Goal: Share content: Share content

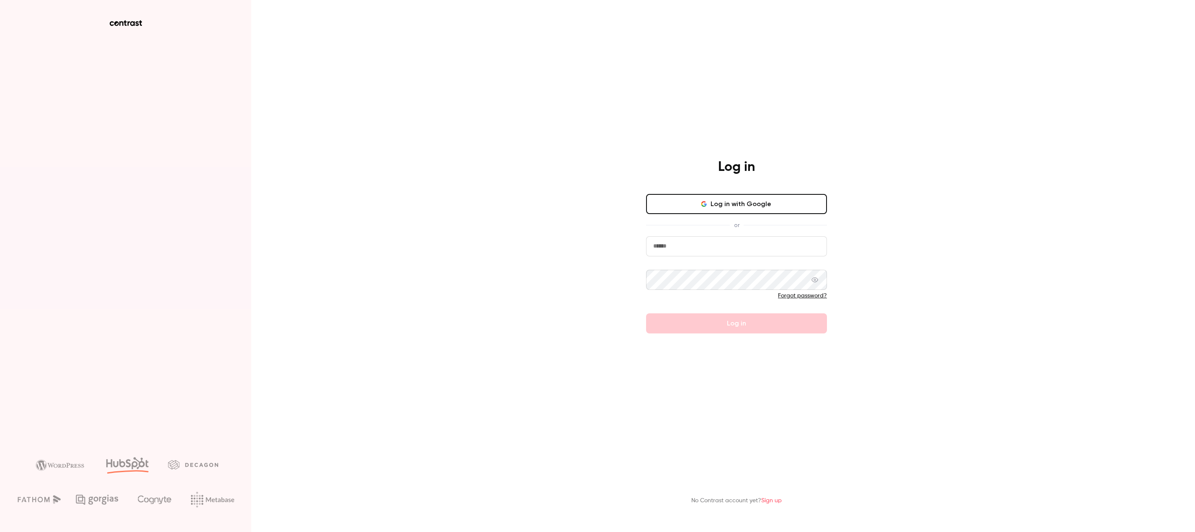
type input "**********"
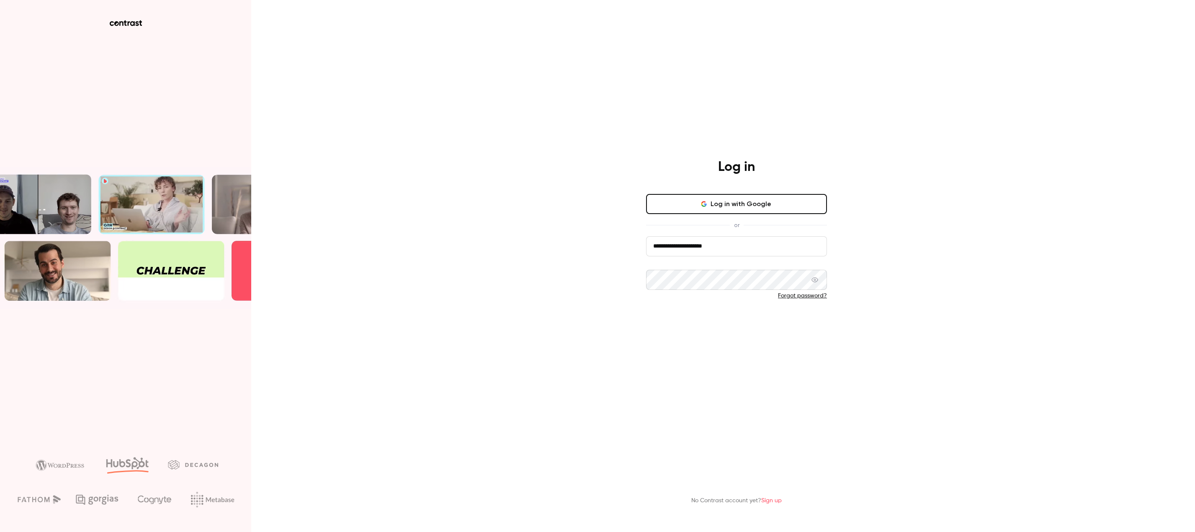
click at [785, 325] on button "Log in" at bounding box center [736, 323] width 181 height 20
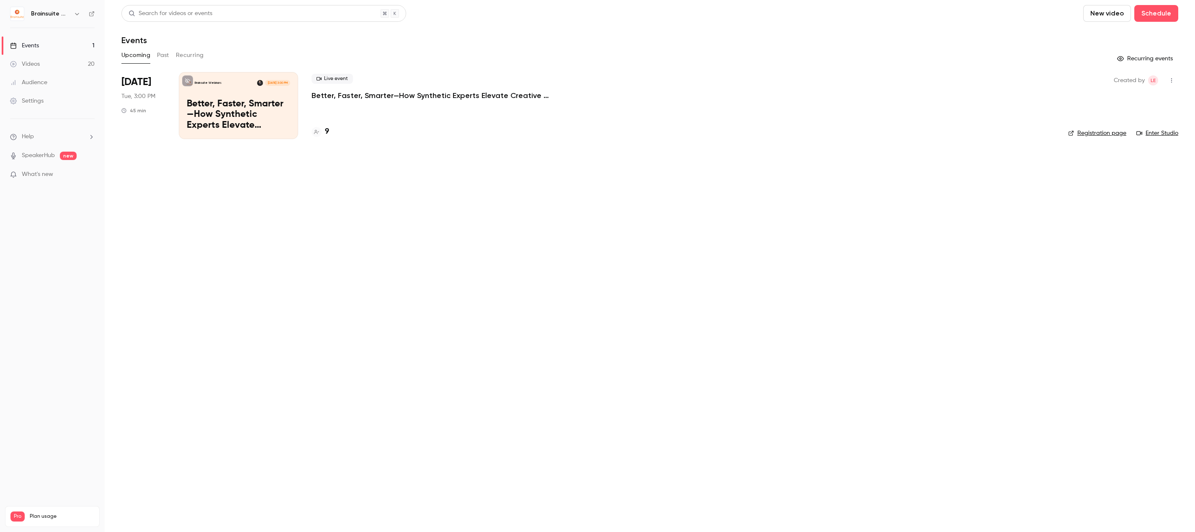
click at [54, 68] on link "Videos 20" at bounding box center [52, 64] width 105 height 18
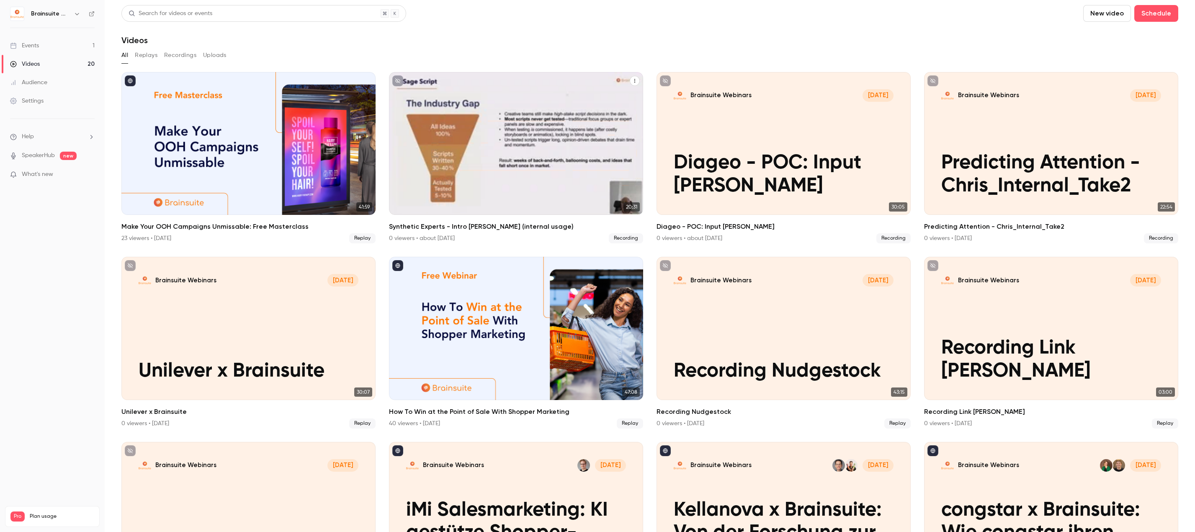
click at [633, 82] on icon "Synthetic Experts - Intro Chris (internal usage)" at bounding box center [634, 80] width 5 height 5
click at [625, 102] on div "Share" at bounding box center [597, 100] width 65 height 8
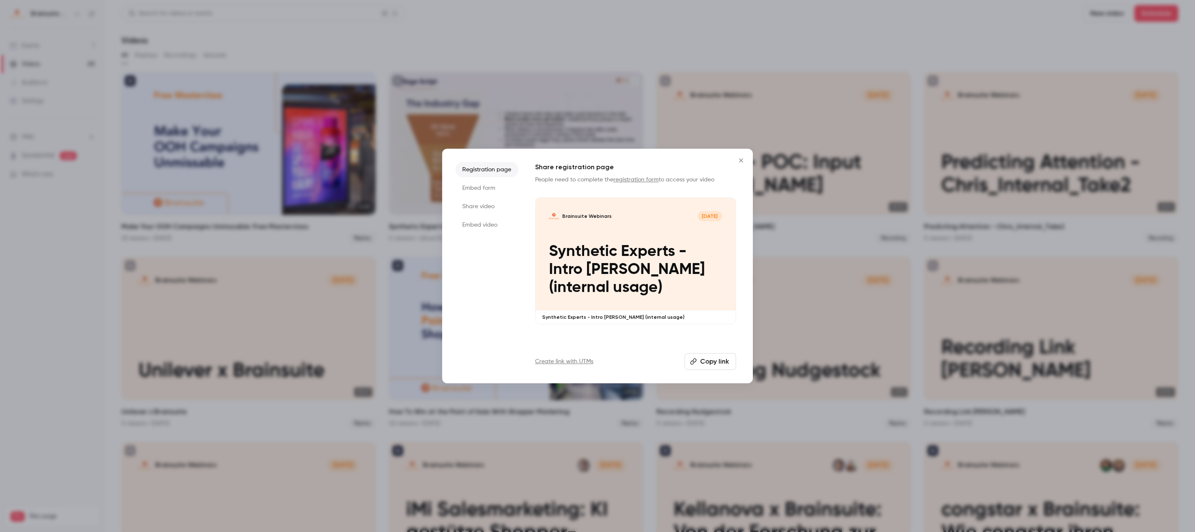
click at [485, 206] on li "Share video" at bounding box center [486, 206] width 63 height 15
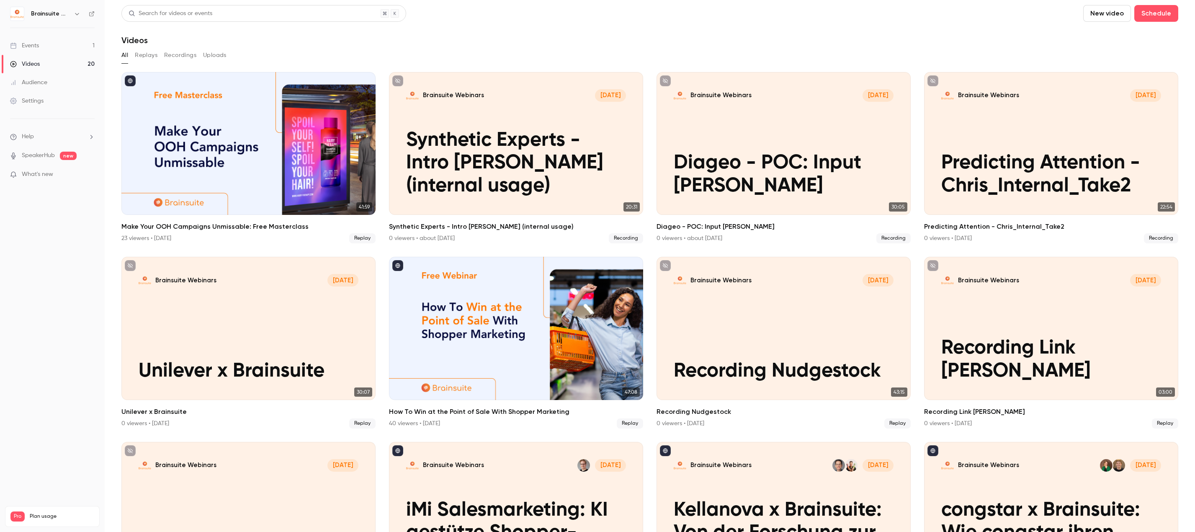
click at [1103, 16] on button "New video" at bounding box center [1107, 13] width 48 height 17
click at [1130, 40] on li "Record" at bounding box center [1124, 37] width 90 height 22
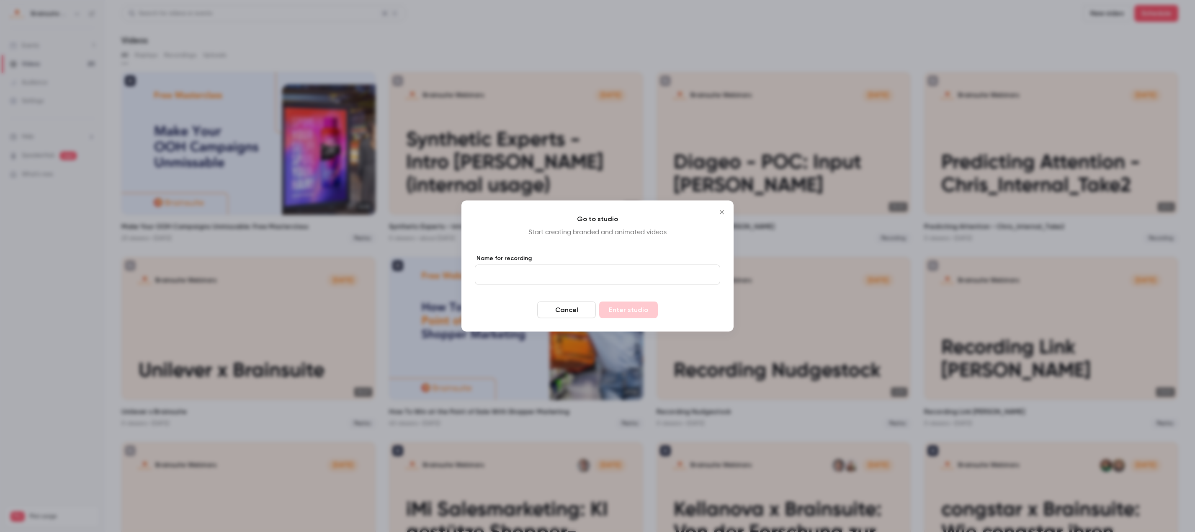
click at [584, 279] on input "Name for recording" at bounding box center [597, 275] width 245 height 20
type input "**********"
click at [624, 309] on button "Enter studio" at bounding box center [628, 309] width 59 height 17
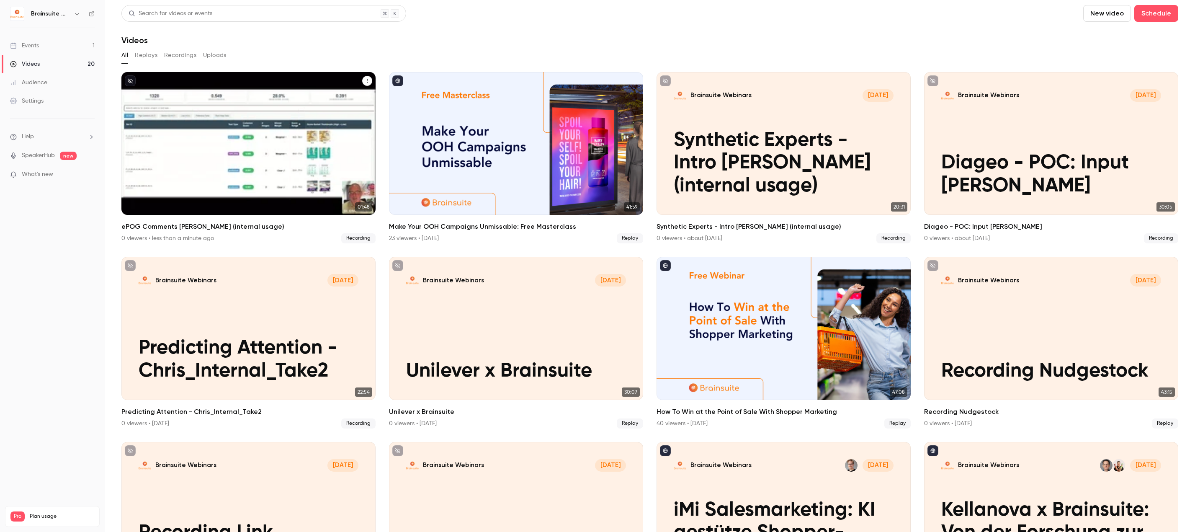
click at [366, 80] on icon "ePOG Comments Chris (internal usage)" at bounding box center [367, 80] width 5 height 5
click at [274, 171] on div at bounding box center [597, 266] width 1195 height 532
click at [247, 141] on div "Brainsuite Webinars [DATE] ePOG Comments [PERSON_NAME] (internal usage)" at bounding box center [248, 143] width 254 height 143
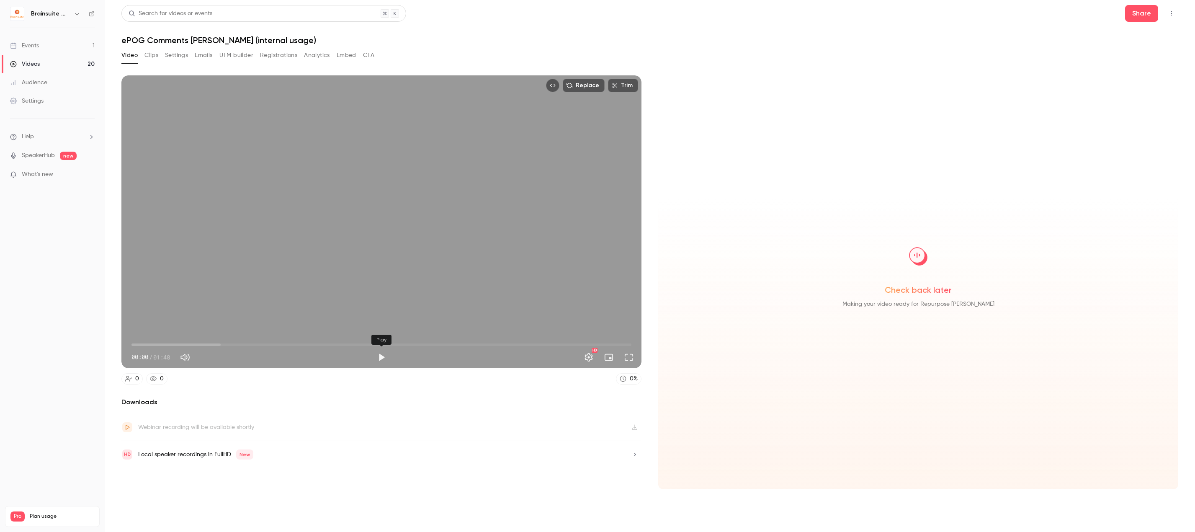
click at [381, 358] on button "Play" at bounding box center [381, 357] width 17 height 17
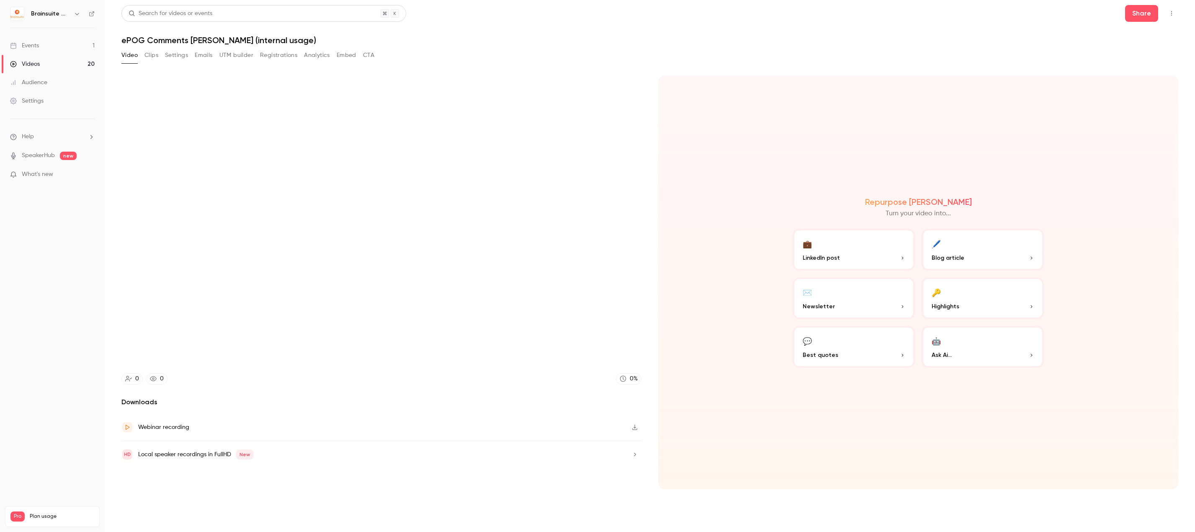
type input "*****"
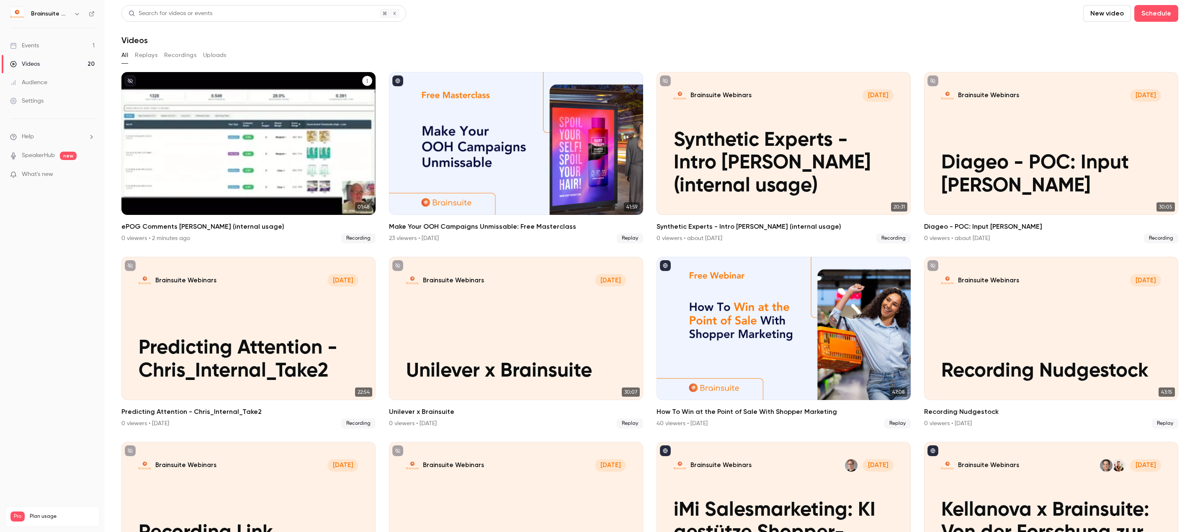
click at [368, 82] on icon "ePOG Comments Chris (internal usage)" at bounding box center [367, 80] width 5 height 5
click at [344, 141] on div "Delete" at bounding box center [331, 144] width 65 height 8
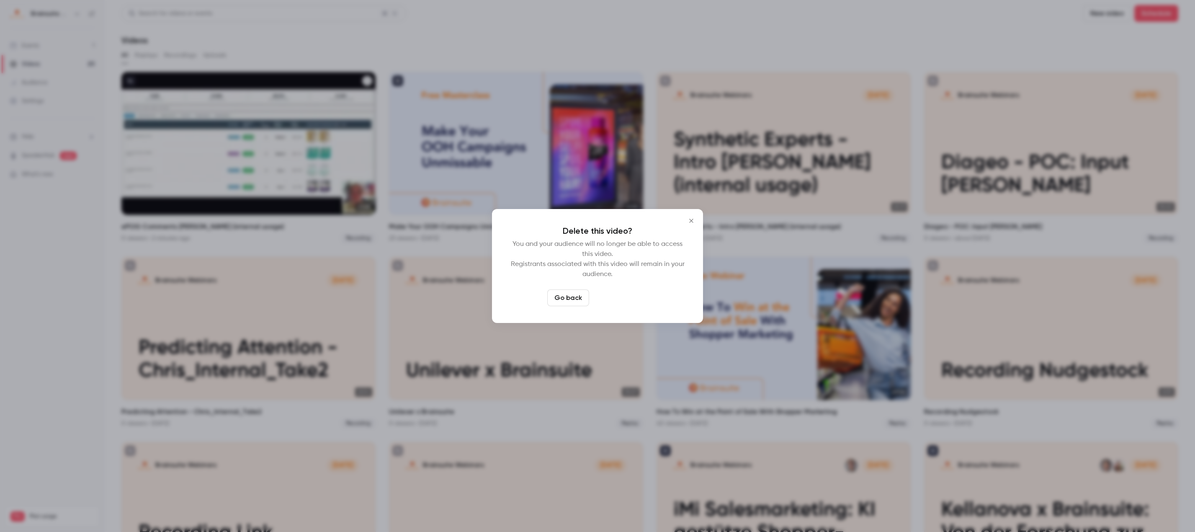
click at [610, 299] on button "Delete video" at bounding box center [620, 297] width 56 height 17
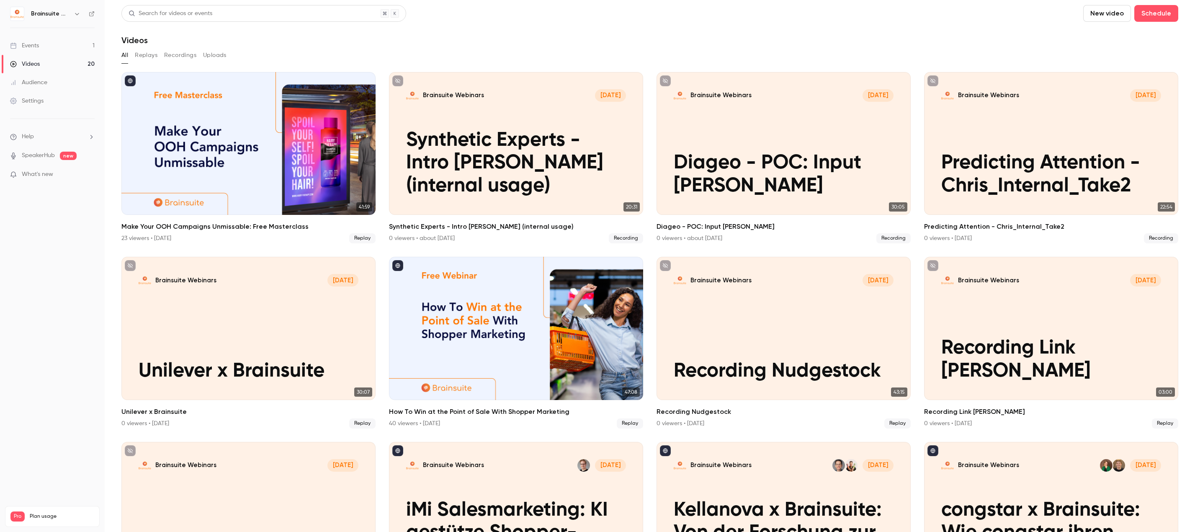
click at [1105, 16] on button "New video" at bounding box center [1107, 13] width 48 height 17
click at [1102, 40] on div "Record" at bounding box center [1131, 36] width 64 height 8
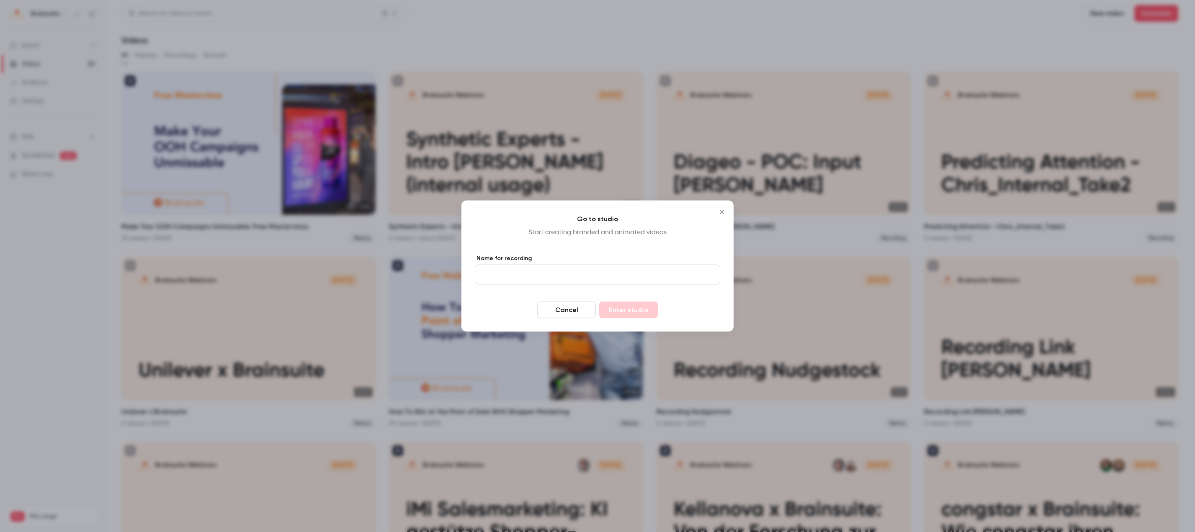
click at [561, 275] on input "Name for recording" at bounding box center [597, 275] width 245 height 20
click at [573, 280] on input "**" at bounding box center [597, 275] width 245 height 20
type input "**********"
click at [644, 308] on button "Enter studio" at bounding box center [628, 309] width 59 height 17
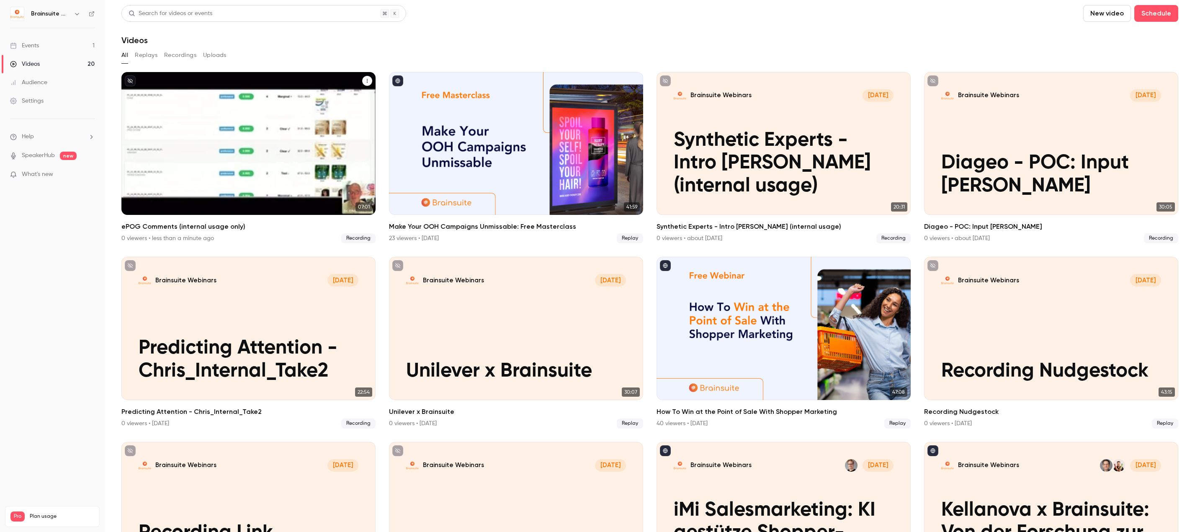
click at [252, 152] on p "ePOG Comments (internal usage only)" at bounding box center [249, 175] width 220 height 46
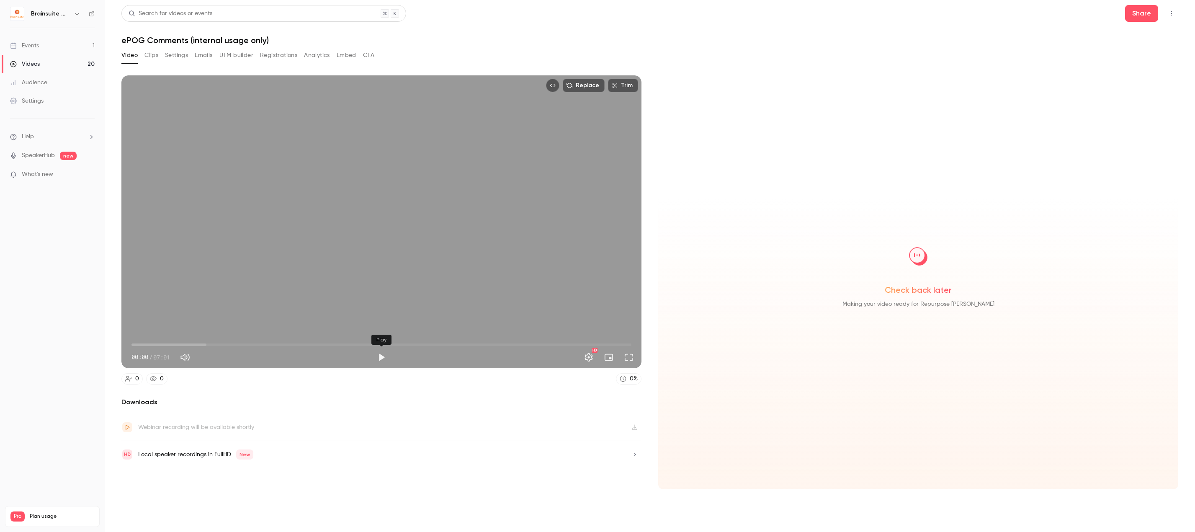
click at [378, 354] on button "Play" at bounding box center [381, 357] width 17 height 17
drag, startPoint x: 139, startPoint y: 346, endPoint x: 438, endPoint y: 337, distance: 298.6
click at [438, 338] on span "04:18" at bounding box center [381, 344] width 500 height 13
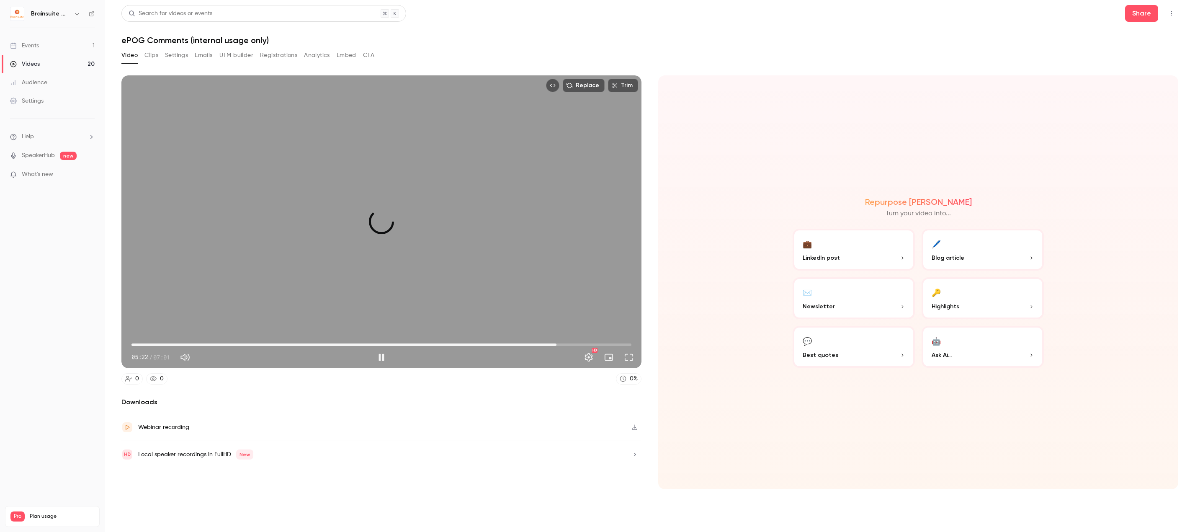
click at [556, 342] on span "05:58" at bounding box center [381, 344] width 500 height 13
click at [591, 344] on span "06:27" at bounding box center [381, 344] width 500 height 13
click at [615, 344] on span "06:30" at bounding box center [381, 344] width 500 height 13
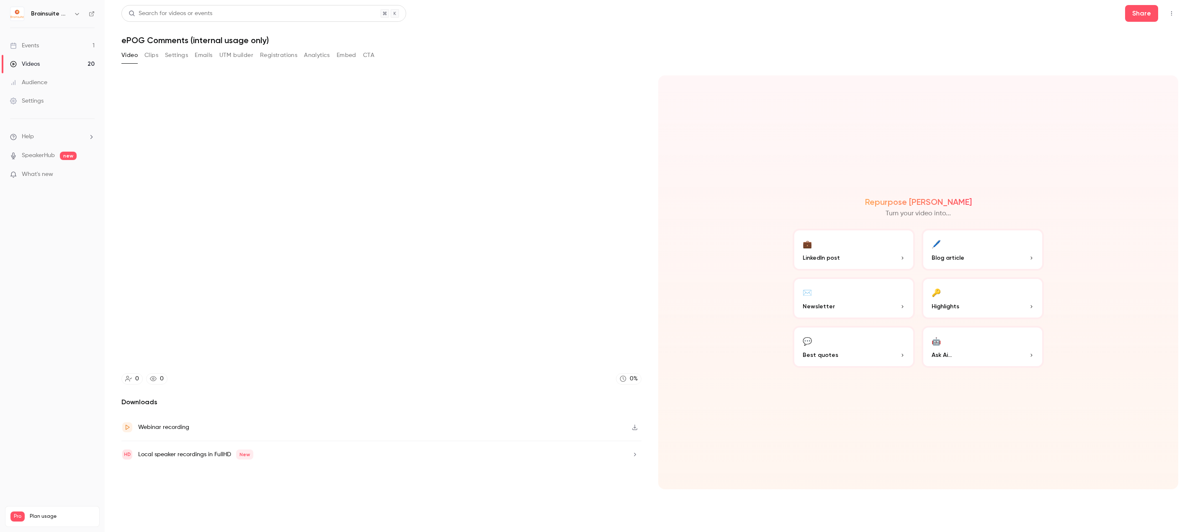
type input "*****"
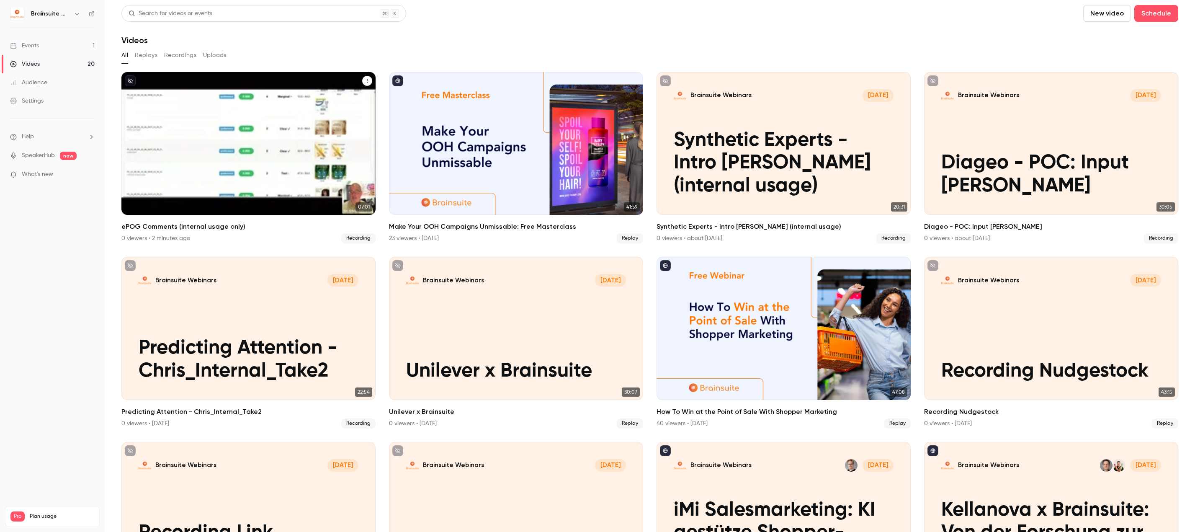
click at [367, 81] on icon "ePOG Comments (internal usage only)" at bounding box center [367, 80] width 5 height 5
click at [342, 145] on div "Delete" at bounding box center [331, 144] width 65 height 8
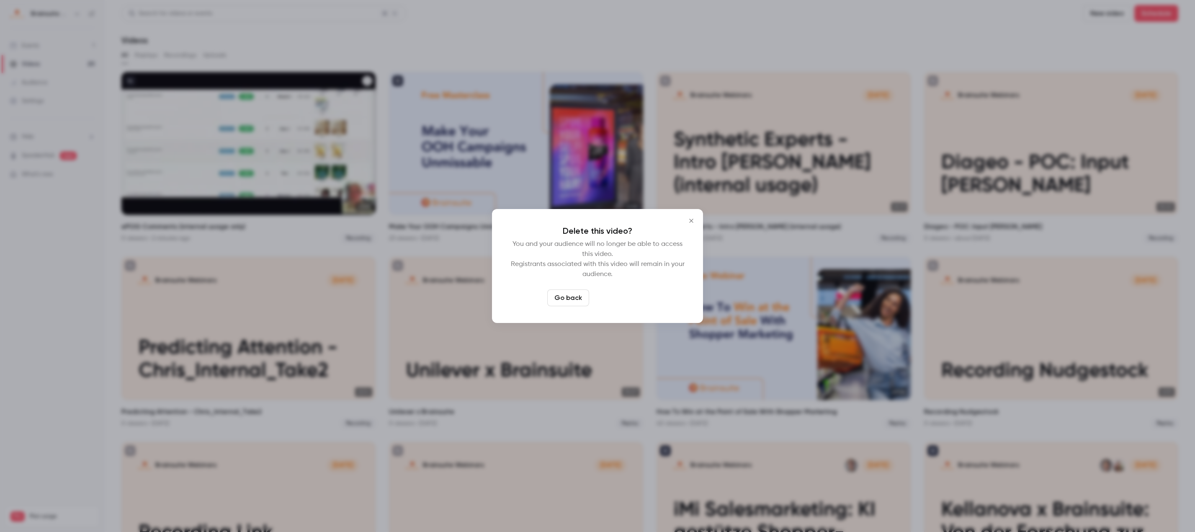
click at [610, 298] on button "Delete video" at bounding box center [620, 297] width 56 height 17
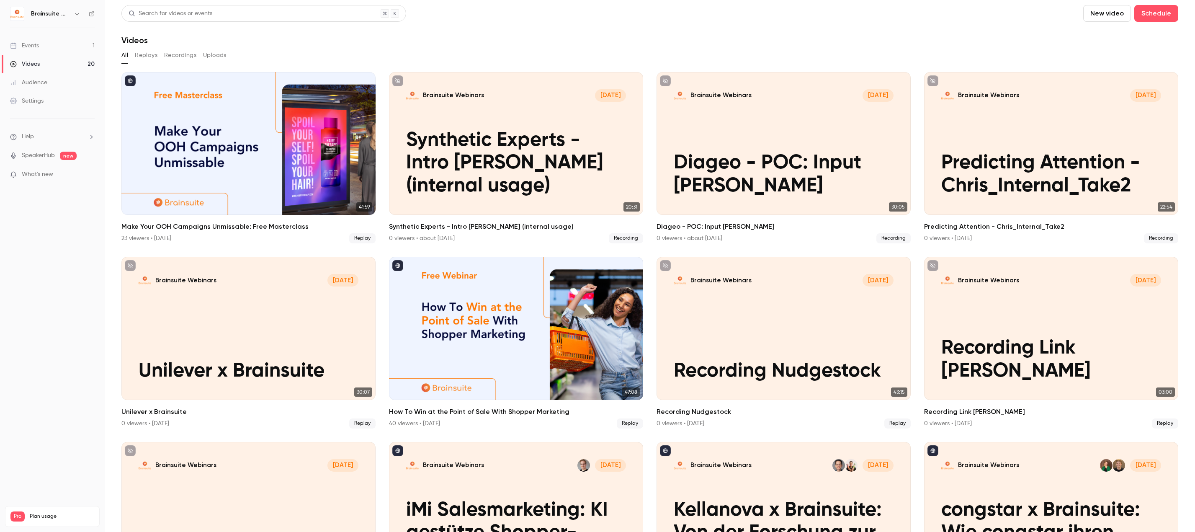
click at [1103, 16] on button "New video" at bounding box center [1107, 13] width 48 height 17
click at [1101, 38] on div "Record" at bounding box center [1131, 36] width 64 height 8
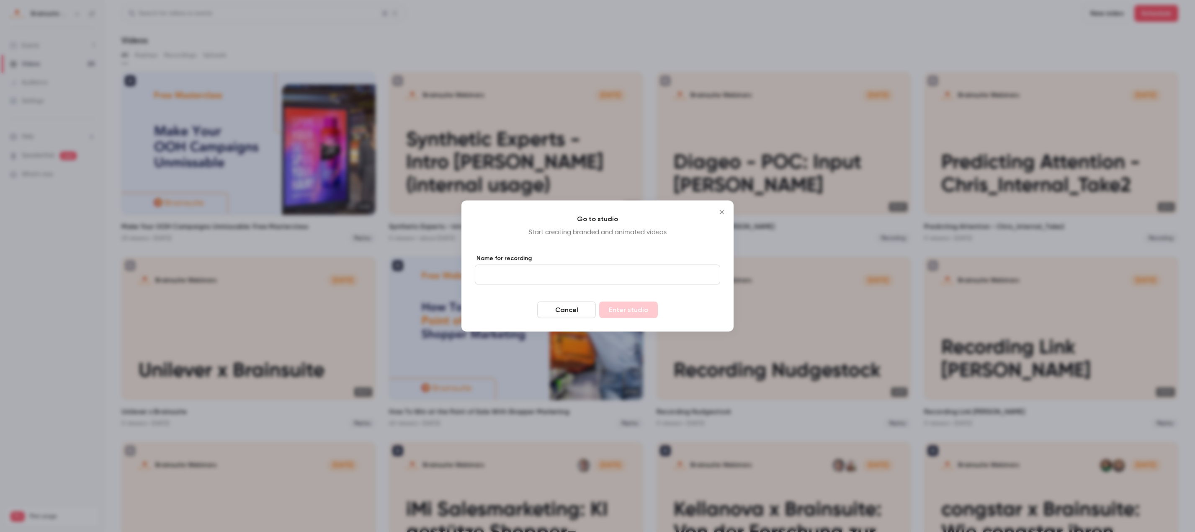
click at [581, 277] on input "Name for recording" at bounding box center [597, 275] width 245 height 20
type input "**********"
click at [645, 310] on button "Enter studio" at bounding box center [628, 309] width 59 height 17
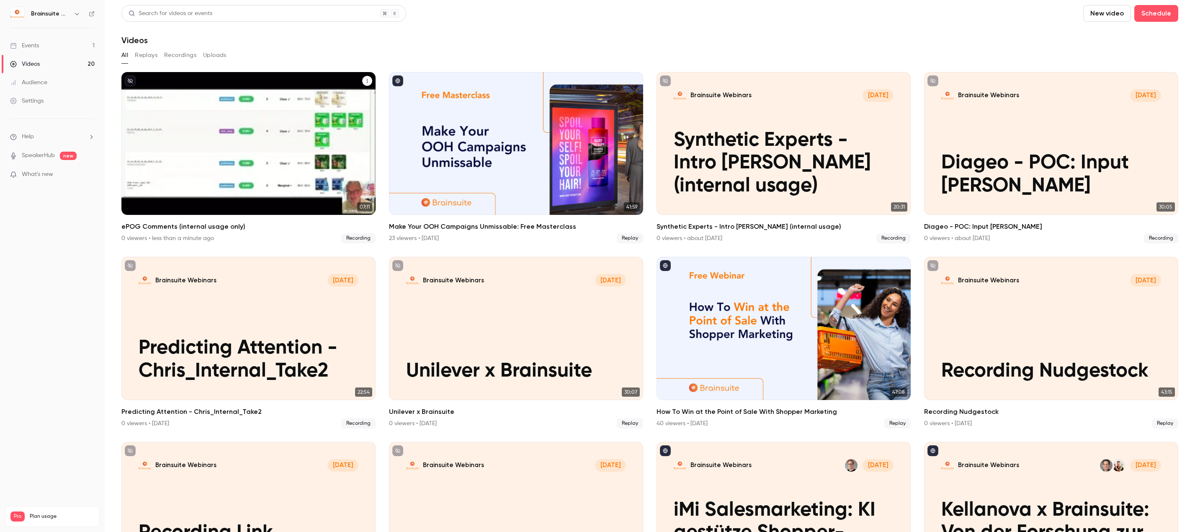
click at [250, 153] on p "ePOG Comments (internal usage only)" at bounding box center [249, 175] width 220 height 46
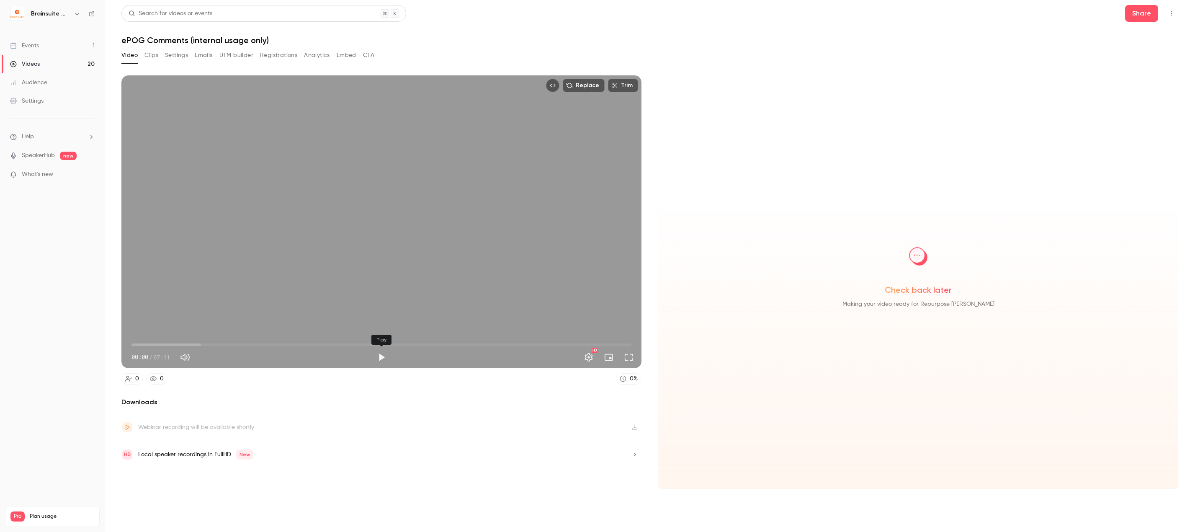
click at [382, 355] on button "Play" at bounding box center [381, 357] width 17 height 17
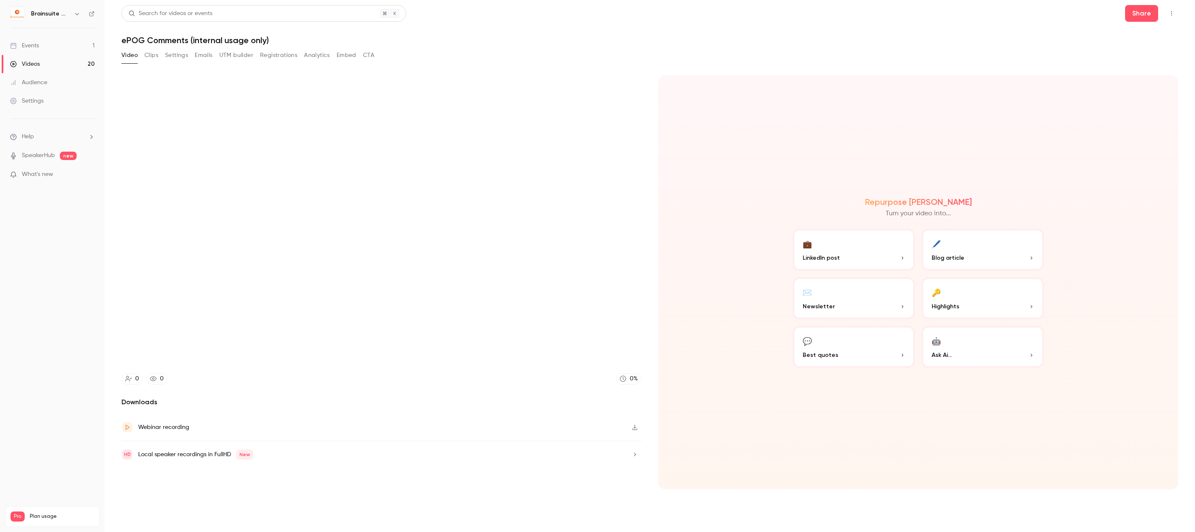
type input "*****"
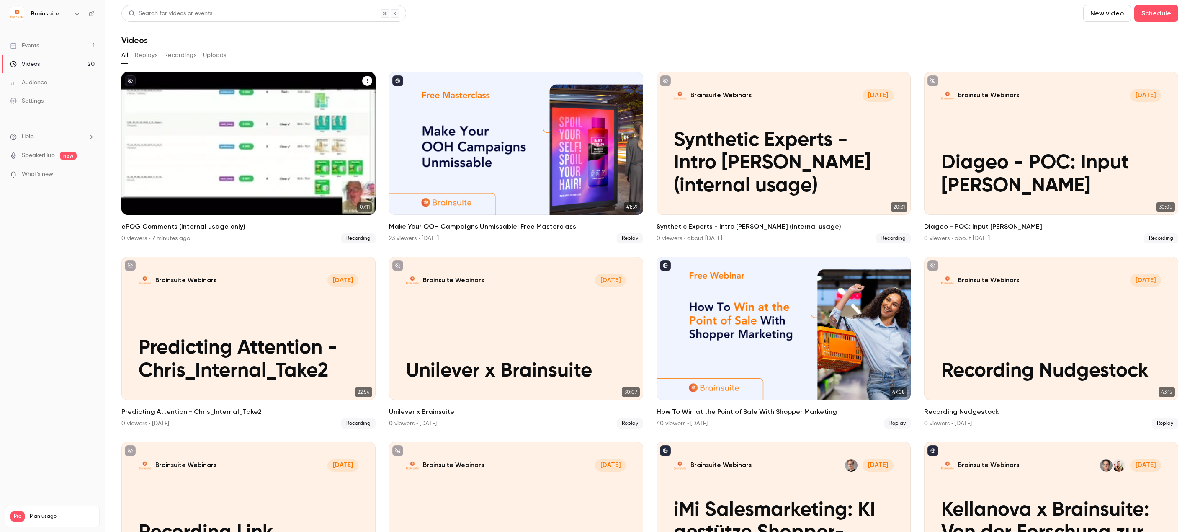
click at [367, 82] on icon "ePOG Comments (internal usage only)" at bounding box center [367, 80] width 5 height 5
click at [328, 106] on li "Share" at bounding box center [325, 101] width 92 height 22
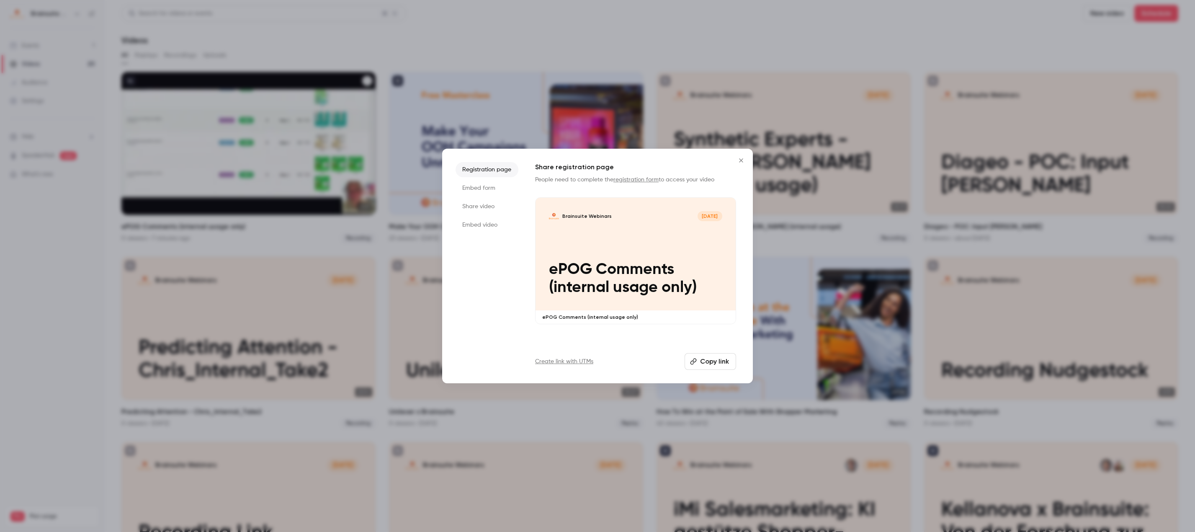
click at [479, 208] on li "Share video" at bounding box center [486, 206] width 63 height 15
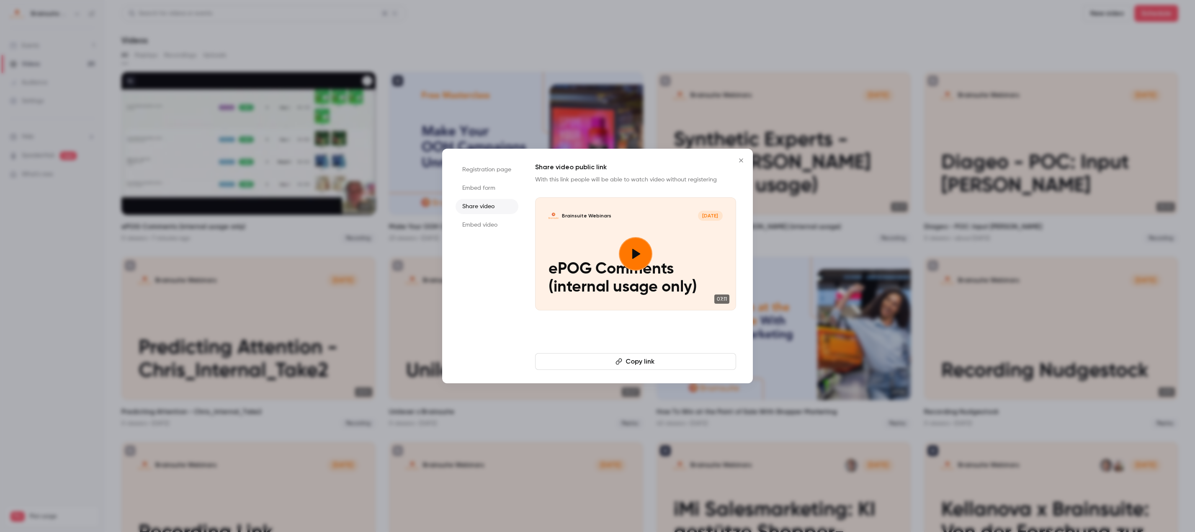
click at [630, 360] on button "Copy link" at bounding box center [635, 361] width 201 height 17
